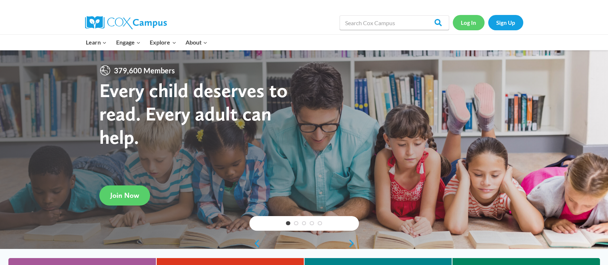
click at [474, 24] on link "Log In" at bounding box center [469, 22] width 32 height 15
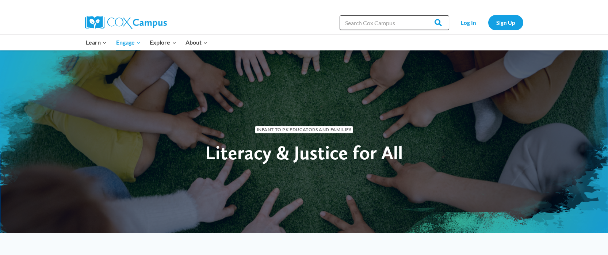
click at [351, 24] on input "Search in [URL][DOMAIN_NAME]" at bounding box center [395, 22] width 110 height 15
type input "language and literacy training"
click at [435, 23] on input "Search" at bounding box center [435, 22] width 28 height 15
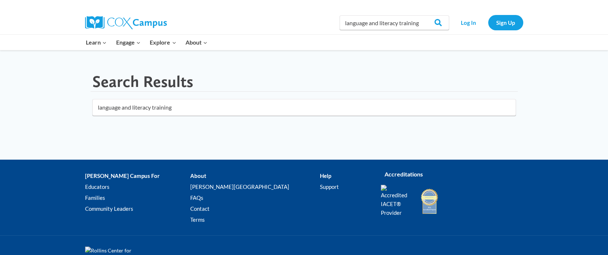
click at [394, 108] on input "language and literacy training" at bounding box center [304, 107] width 424 height 17
click at [311, 69] on main "Search Results language and literacy training" at bounding box center [304, 98] width 438 height 66
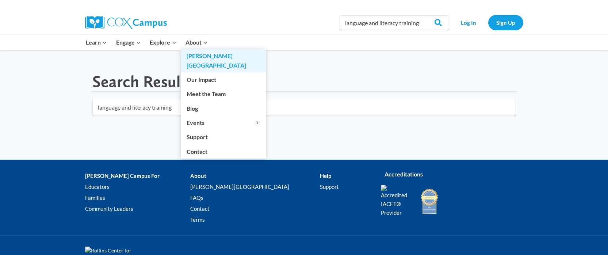
click at [188, 55] on link "[PERSON_NAME][GEOGRAPHIC_DATA]" at bounding box center [223, 60] width 85 height 23
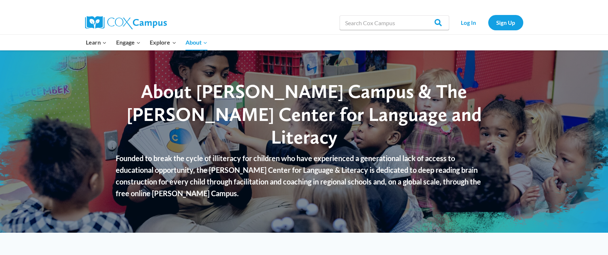
click at [55, 37] on div "Learn Expand PK-5 Structured Literacy Program En español Early Care and Learnin…" at bounding box center [304, 43] width 608 height 16
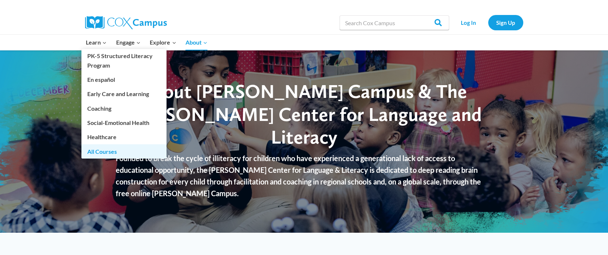
click at [95, 150] on link "All Courses" at bounding box center [123, 151] width 85 height 14
